Goal: Information Seeking & Learning: Check status

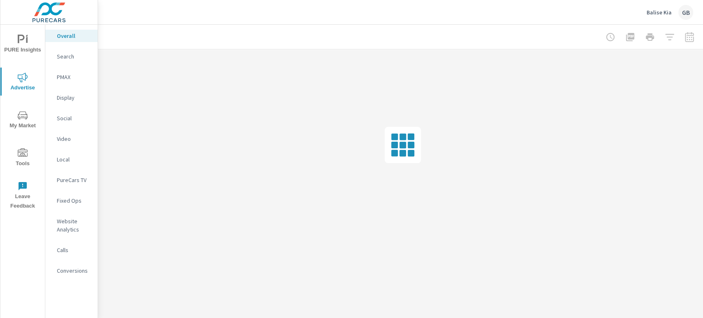
click at [72, 76] on p "PMAX" at bounding box center [74, 77] width 34 height 8
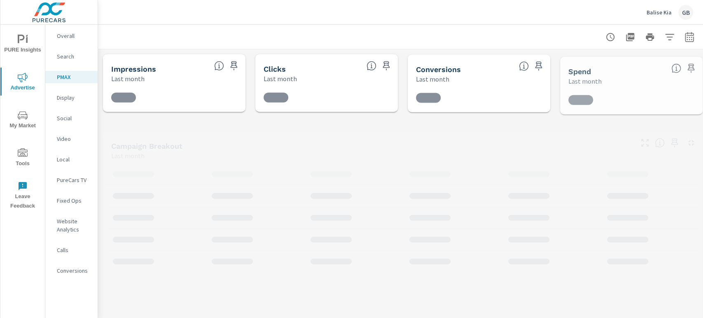
click at [692, 39] on icon "button" at bounding box center [689, 38] width 5 height 3
select select "Last month"
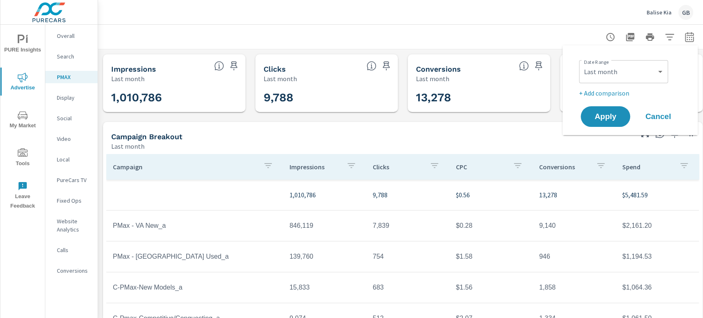
click at [395, 29] on div at bounding box center [403, 37] width 590 height 24
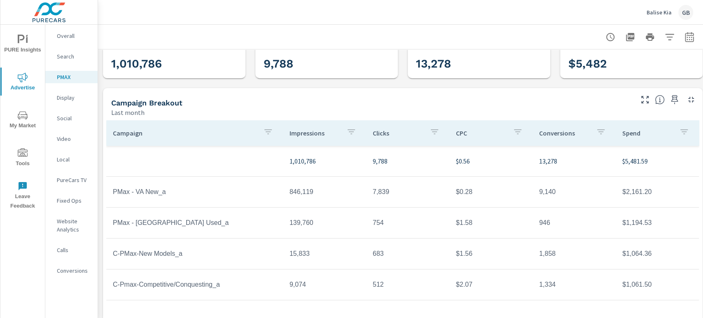
scroll to position [46, 0]
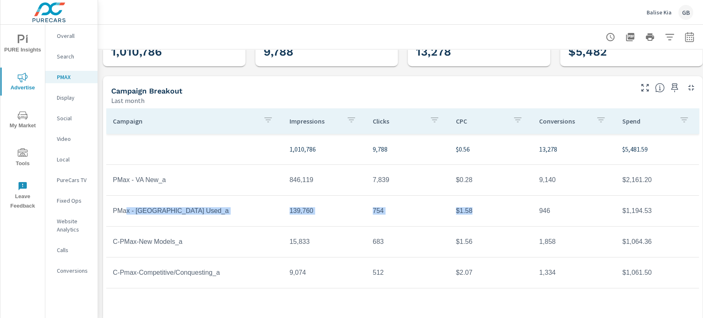
drag, startPoint x: 126, startPoint y: 211, endPoint x: 480, endPoint y: 218, distance: 354.3
click at [475, 218] on tr "PMax - [GEOGRAPHIC_DATA] Used_a 139,760 754 $1.58 946 $1,194.53" at bounding box center [402, 211] width 593 height 31
click at [482, 218] on td "$1.58" at bounding box center [490, 211] width 83 height 21
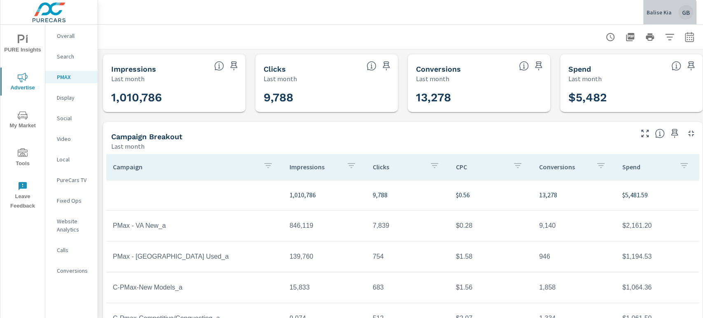
click at [669, 14] on p "Balise Kia" at bounding box center [659, 12] width 25 height 7
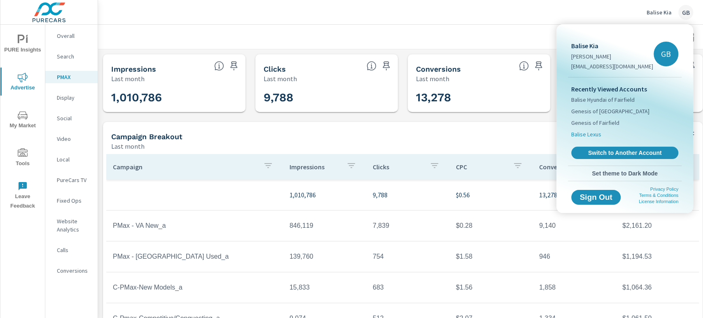
click at [593, 131] on span "Balise Lexus" at bounding box center [586, 134] width 30 height 8
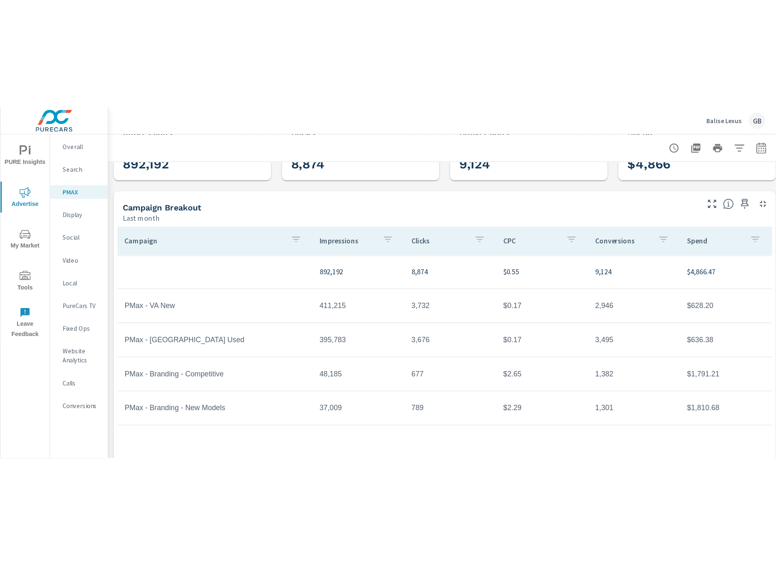
scroll to position [46, 12]
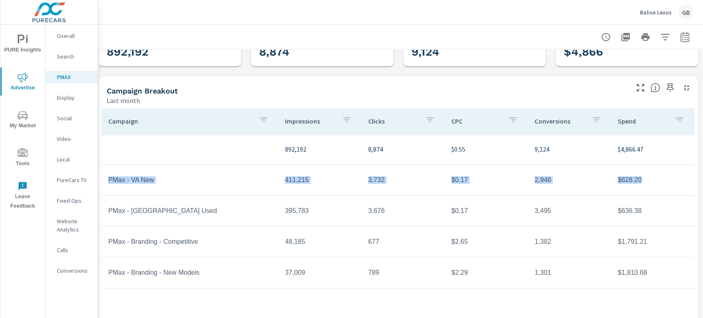
drag, startPoint x: 112, startPoint y: 179, endPoint x: 636, endPoint y: 185, distance: 524.0
click at [636, 185] on tr "PMax - VA New 411,215 3,732 $0.17 2,946 $628.20" at bounding box center [398, 180] width 593 height 31
click at [386, 182] on td "3,732" at bounding box center [403, 180] width 83 height 21
drag, startPoint x: 383, startPoint y: 182, endPoint x: 353, endPoint y: 180, distance: 30.2
click at [353, 180] on tr "PMax - VA New 411,215 3,732 $0.17 2,946 $628.20" at bounding box center [398, 180] width 593 height 31
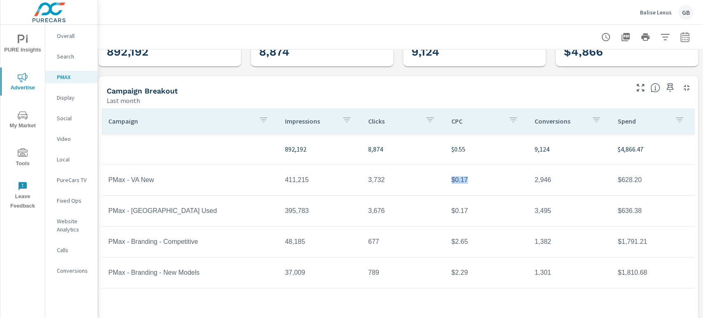
drag, startPoint x: 456, startPoint y: 181, endPoint x: 442, endPoint y: 181, distance: 13.6
click at [445, 181] on td "$0.17" at bounding box center [486, 180] width 83 height 21
drag, startPoint x: 435, startPoint y: 181, endPoint x: 428, endPoint y: 182, distance: 6.6
click at [434, 181] on td "3,732" at bounding box center [403, 180] width 83 height 21
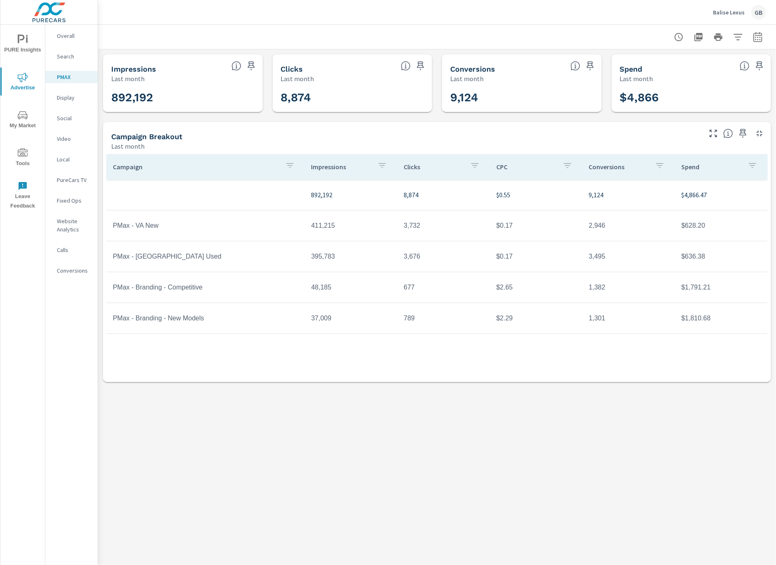
scroll to position [0, 0]
